Goal: Information Seeking & Learning: Learn about a topic

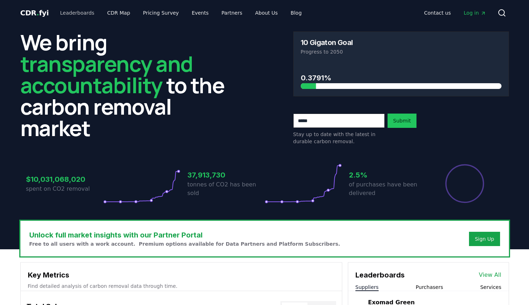
click at [78, 13] on link "Leaderboards" at bounding box center [77, 12] width 46 height 13
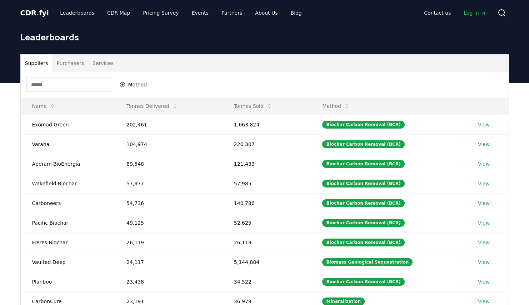
click at [100, 85] on input at bounding box center [69, 85] width 86 height 14
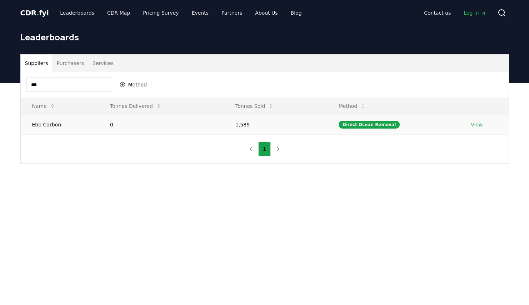
type input "***"
click at [60, 122] on td "Ebb Carbon" at bounding box center [60, 125] width 78 height 20
click at [476, 126] on link "View" at bounding box center [477, 124] width 12 height 7
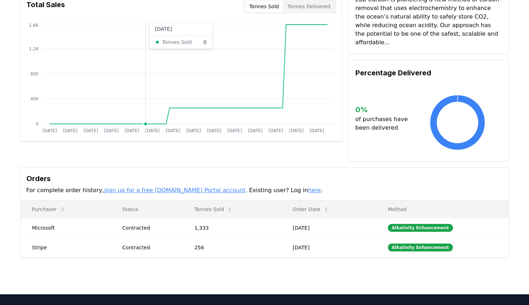
scroll to position [66, 0]
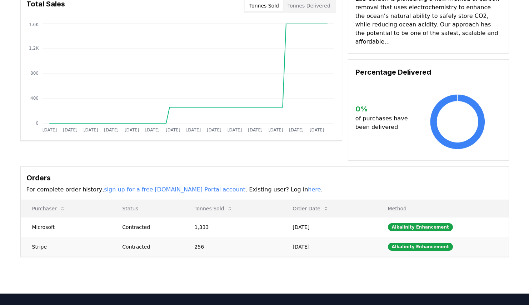
click at [321, 237] on td "Dec 14, 2021" at bounding box center [328, 247] width 95 height 20
click at [288, 219] on td "Oct 24, 2024" at bounding box center [328, 227] width 95 height 20
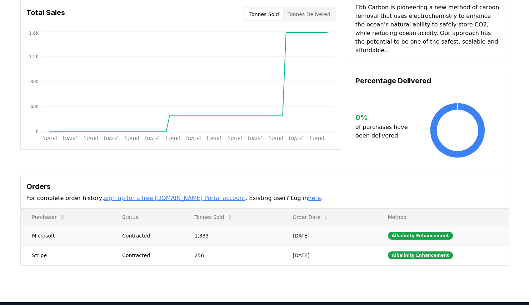
scroll to position [56, 0]
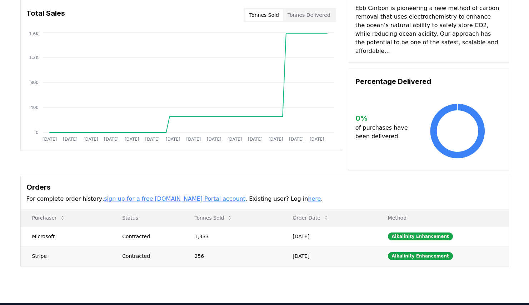
click at [272, 246] on td "256" at bounding box center [232, 256] width 98 height 20
click at [278, 233] on td "1,333" at bounding box center [232, 237] width 98 height 20
click at [428, 233] on div "Alkalinity Enhancement" at bounding box center [420, 237] width 65 height 8
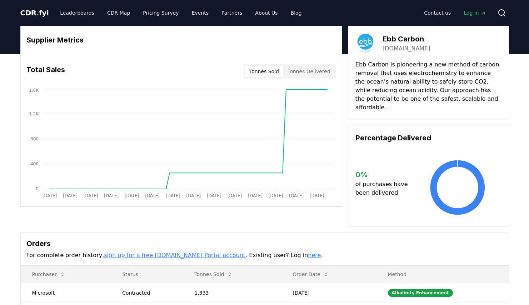
scroll to position [0, 0]
click at [308, 68] on button "Tonnes Delivered" at bounding box center [308, 71] width 51 height 11
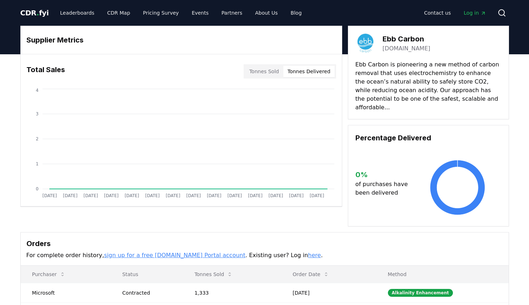
click at [283, 68] on button "Tonnes Sold" at bounding box center [264, 71] width 38 height 11
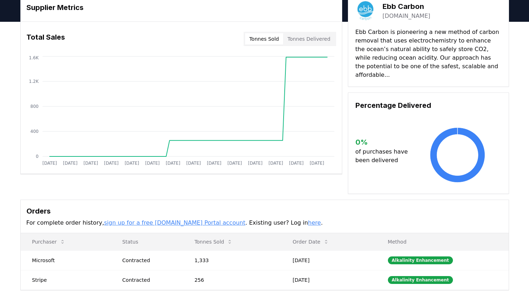
scroll to position [35, 0]
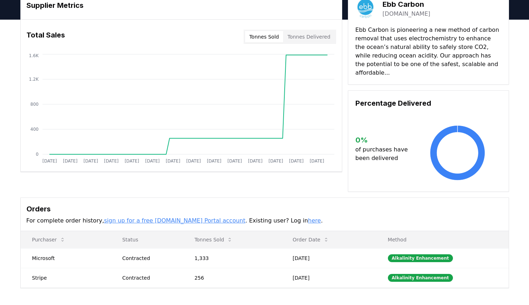
click at [308, 217] on link "here" at bounding box center [314, 220] width 13 height 7
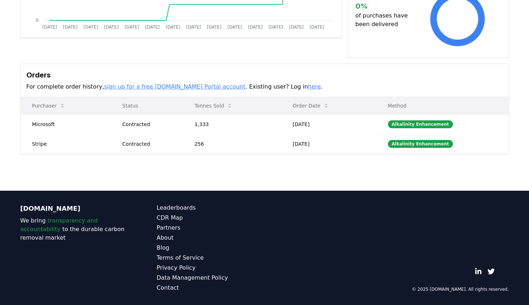
scroll to position [169, 0]
click at [309, 116] on td "Oct 24, 2024" at bounding box center [328, 124] width 95 height 20
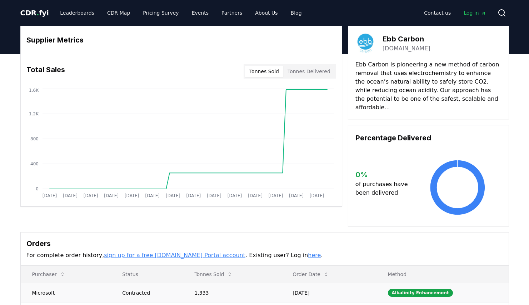
scroll to position [0, 0]
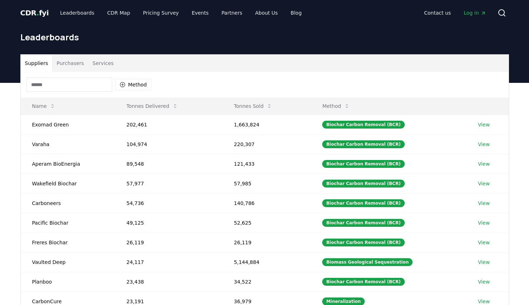
click at [61, 88] on input at bounding box center [69, 85] width 86 height 14
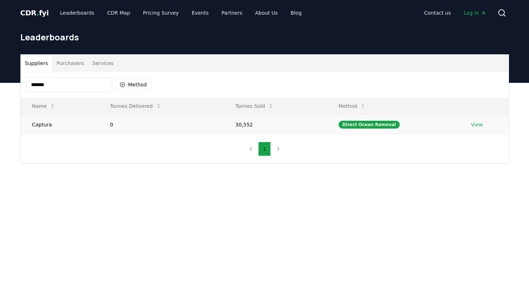
type input "*******"
click at [73, 128] on td "Captura" at bounding box center [60, 125] width 78 height 20
click at [474, 123] on link "View" at bounding box center [477, 124] width 12 height 7
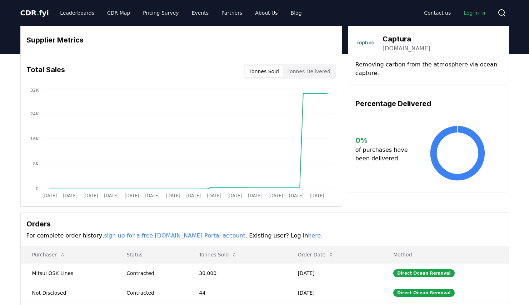
scroll to position [16, 0]
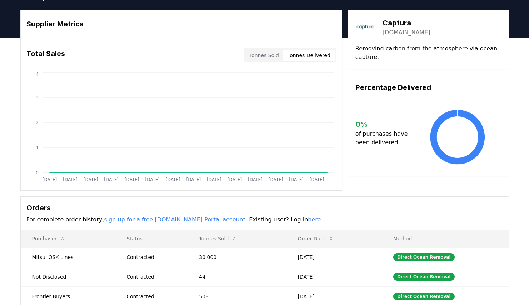
click at [307, 56] on button "Tonnes Delivered" at bounding box center [308, 55] width 51 height 11
click at [273, 54] on button "Tonnes Sold" at bounding box center [264, 55] width 38 height 11
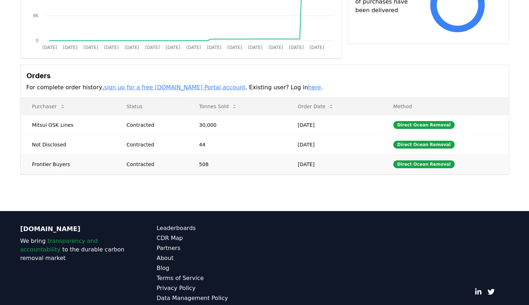
scroll to position [142, 0]
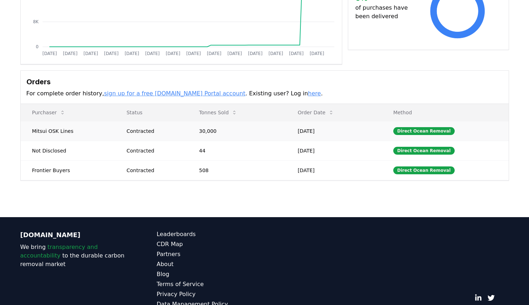
click at [250, 132] on td "30,000" at bounding box center [237, 131] width 99 height 20
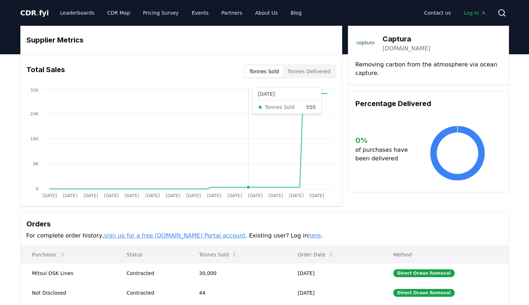
scroll to position [0, 0]
click at [315, 69] on button "Tonnes Delivered" at bounding box center [308, 71] width 51 height 11
click at [265, 68] on button "Tonnes Sold" at bounding box center [264, 71] width 38 height 11
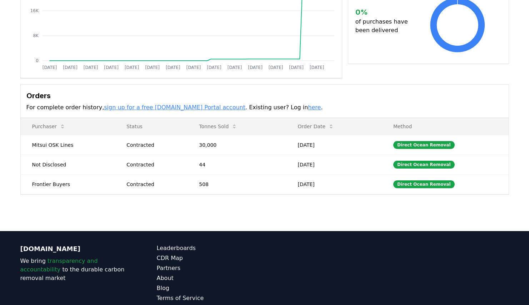
scroll to position [138, 0]
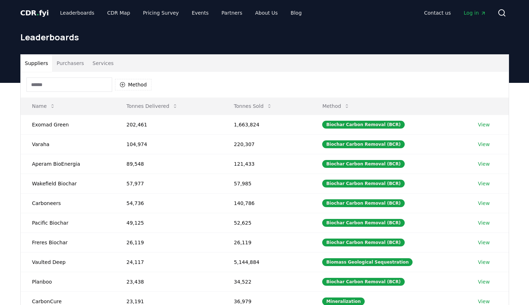
click at [96, 89] on input at bounding box center [69, 85] width 86 height 14
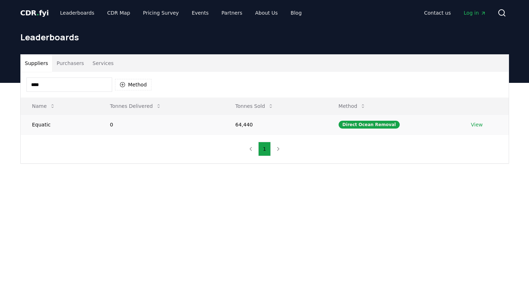
type input "****"
click at [35, 121] on td "Equatic" at bounding box center [60, 125] width 78 height 20
click at [260, 124] on td "64,440" at bounding box center [275, 125] width 103 height 20
click at [477, 125] on link "View" at bounding box center [477, 124] width 12 height 7
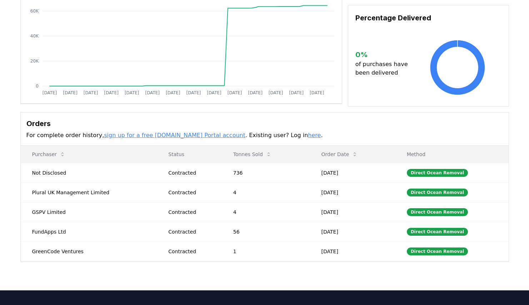
scroll to position [104, 0]
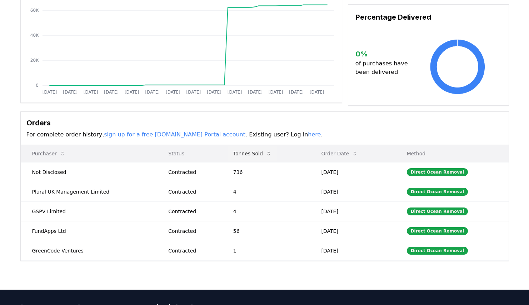
click at [256, 155] on button "Tonnes Sold" at bounding box center [253, 154] width 50 height 14
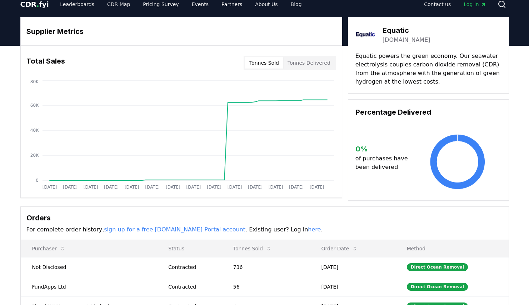
scroll to position [4, 0]
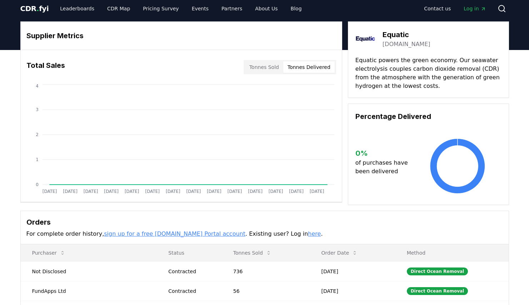
click at [307, 68] on button "Tonnes Delivered" at bounding box center [308, 66] width 51 height 11
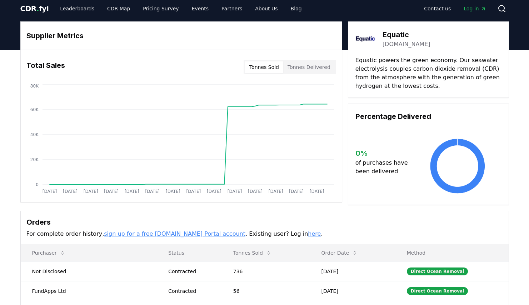
click at [266, 69] on button "Tonnes Sold" at bounding box center [264, 66] width 38 height 11
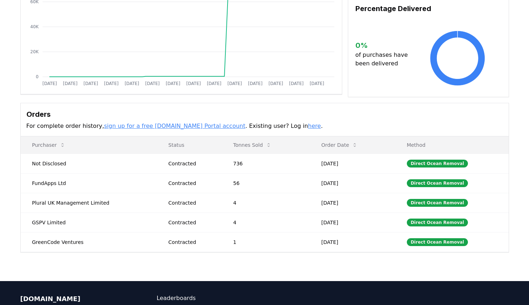
scroll to position [158, 0]
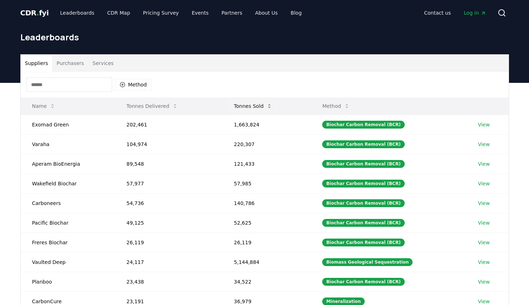
click at [253, 105] on button "Tonnes Sold" at bounding box center [253, 106] width 50 height 14
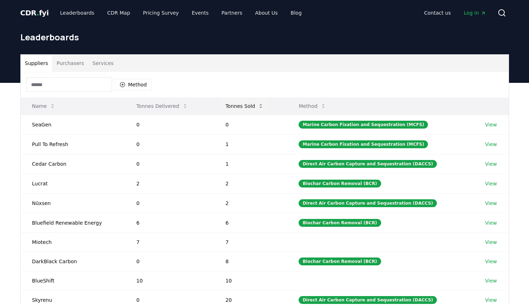
click at [246, 105] on button "Tonnes Sold" at bounding box center [245, 106] width 50 height 14
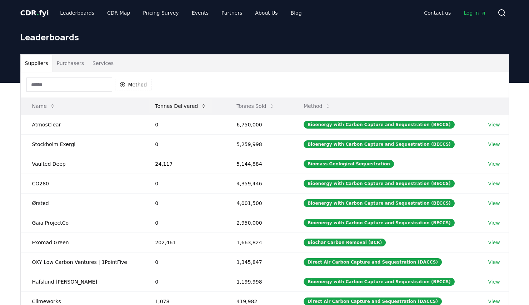
click at [192, 107] on button "Tonnes Delivered" at bounding box center [180, 106] width 63 height 14
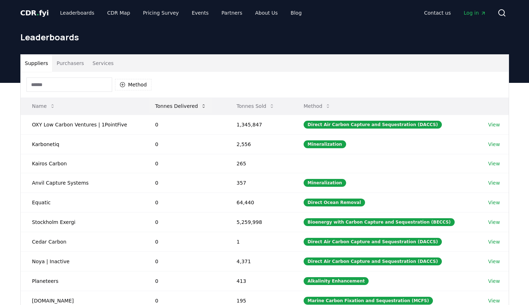
click at [184, 105] on button "Tonnes Delivered" at bounding box center [180, 106] width 63 height 14
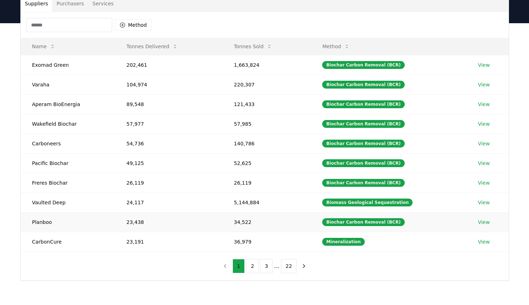
scroll to position [60, 0]
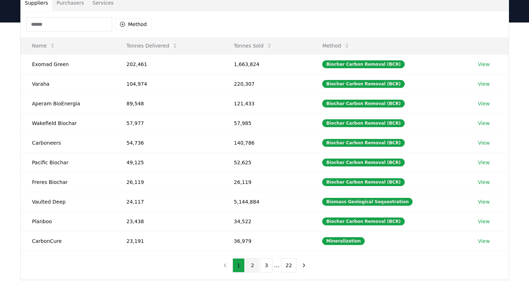
click at [254, 264] on button "2" at bounding box center [252, 265] width 13 height 14
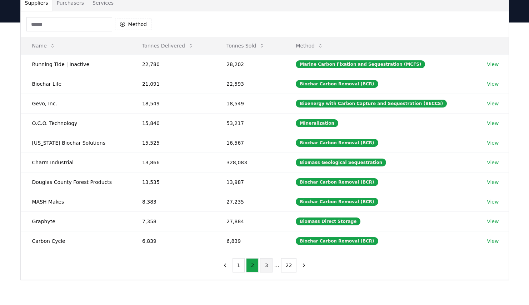
click at [267, 270] on button "3" at bounding box center [266, 265] width 13 height 14
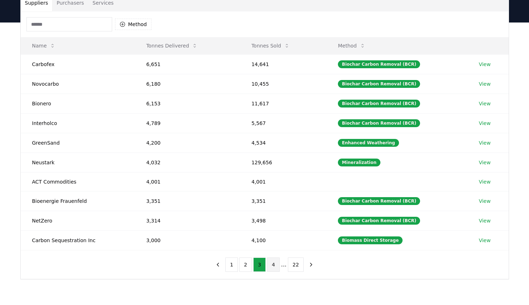
click at [277, 266] on button "4" at bounding box center [273, 265] width 13 height 14
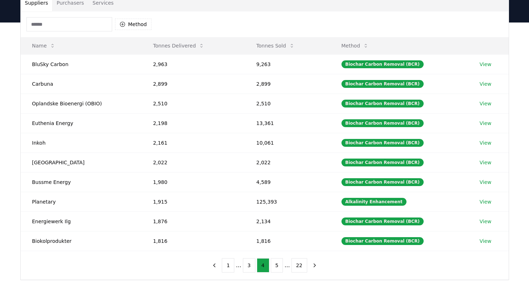
click at [77, 19] on input at bounding box center [69, 24] width 86 height 14
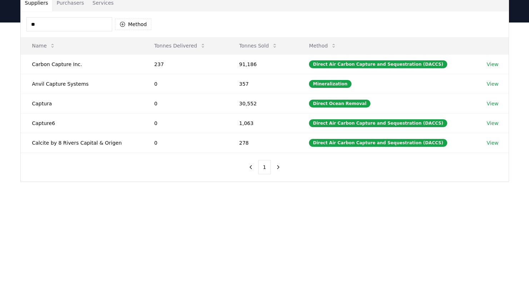
type input "*"
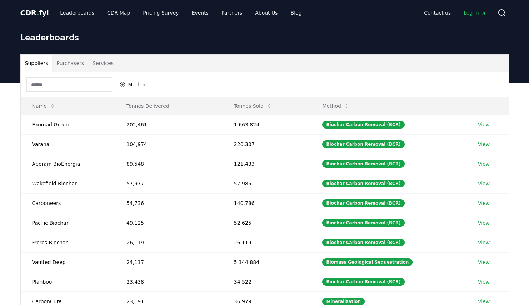
scroll to position [0, 0]
